Goal: Task Accomplishment & Management: Use online tool/utility

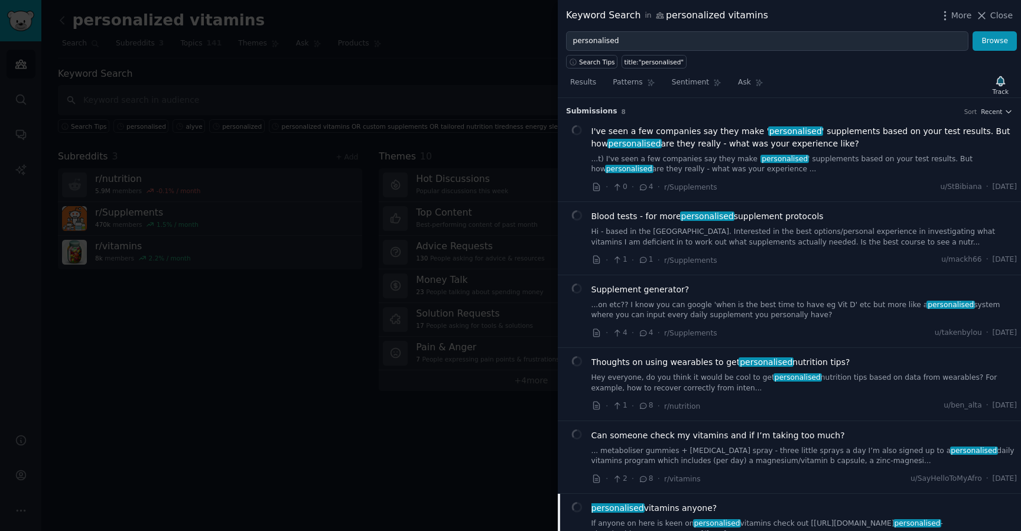
click at [359, 80] on div at bounding box center [510, 265] width 1021 height 531
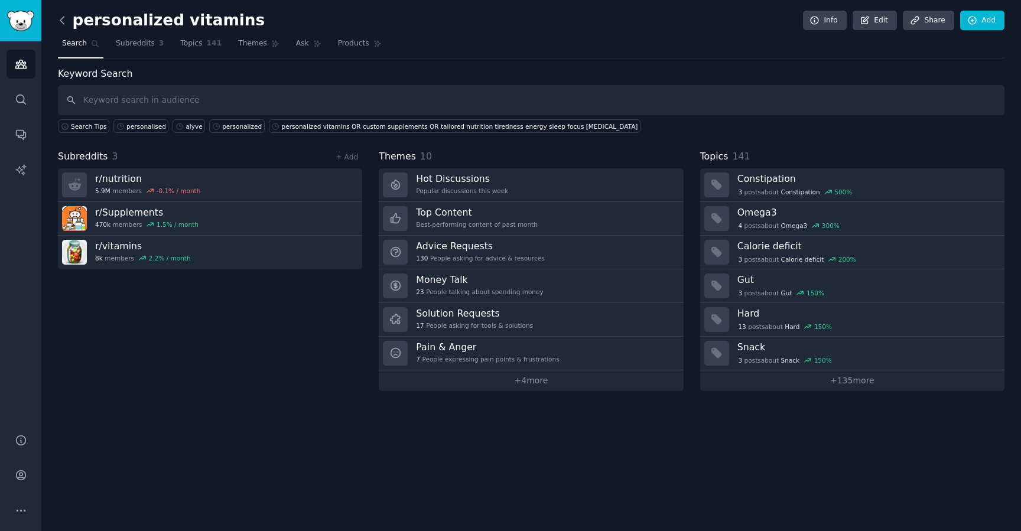
click at [63, 25] on icon at bounding box center [62, 20] width 12 height 12
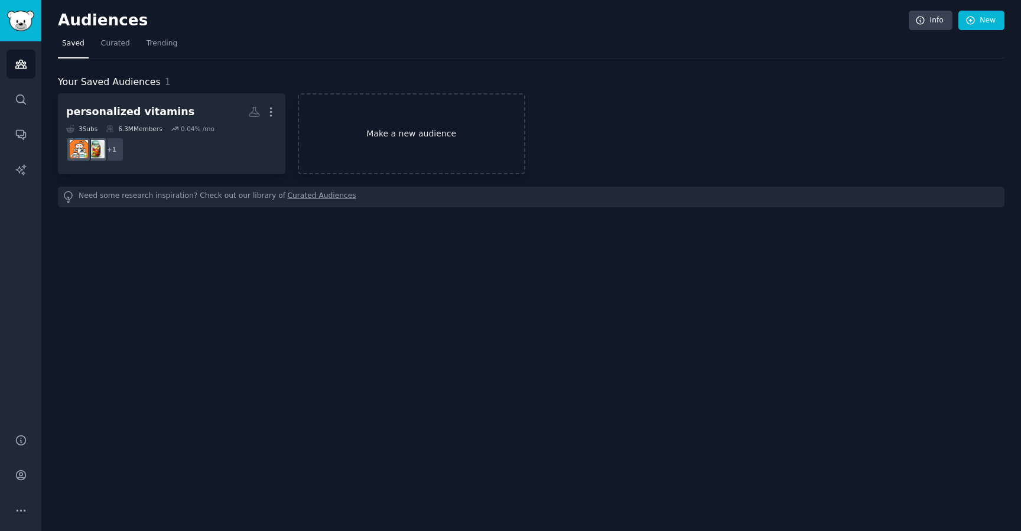
click at [368, 115] on link "Make a new audience" at bounding box center [411, 133] width 227 height 81
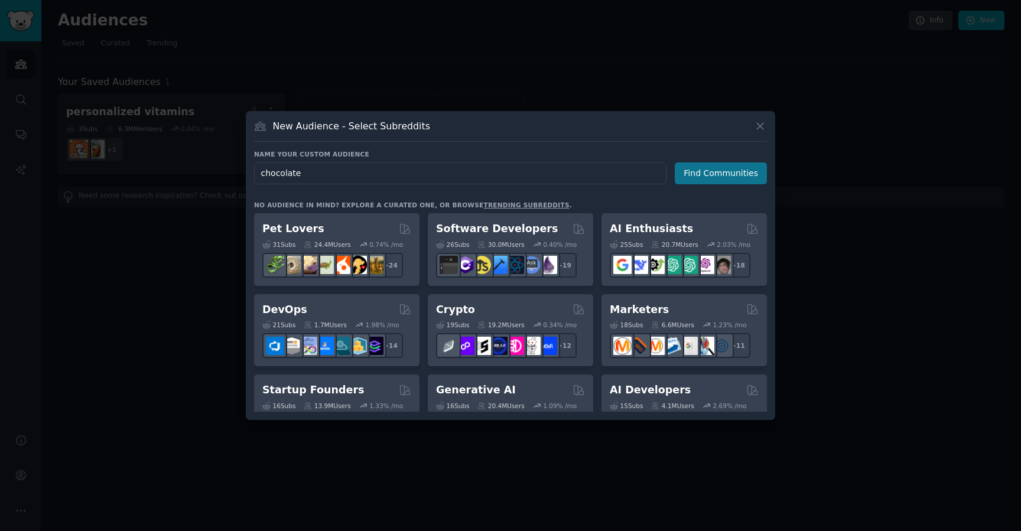
type input "chocolate"
click at [738, 180] on button "Find Communities" at bounding box center [721, 173] width 92 height 22
